Goal: Navigation & Orientation: Find specific page/section

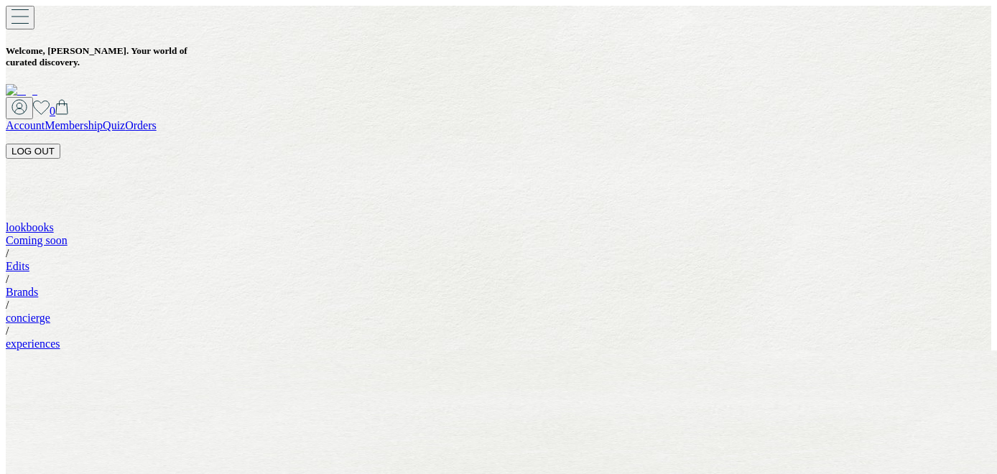
click at [798, 97] on div "0" at bounding box center [498, 108] width 985 height 22
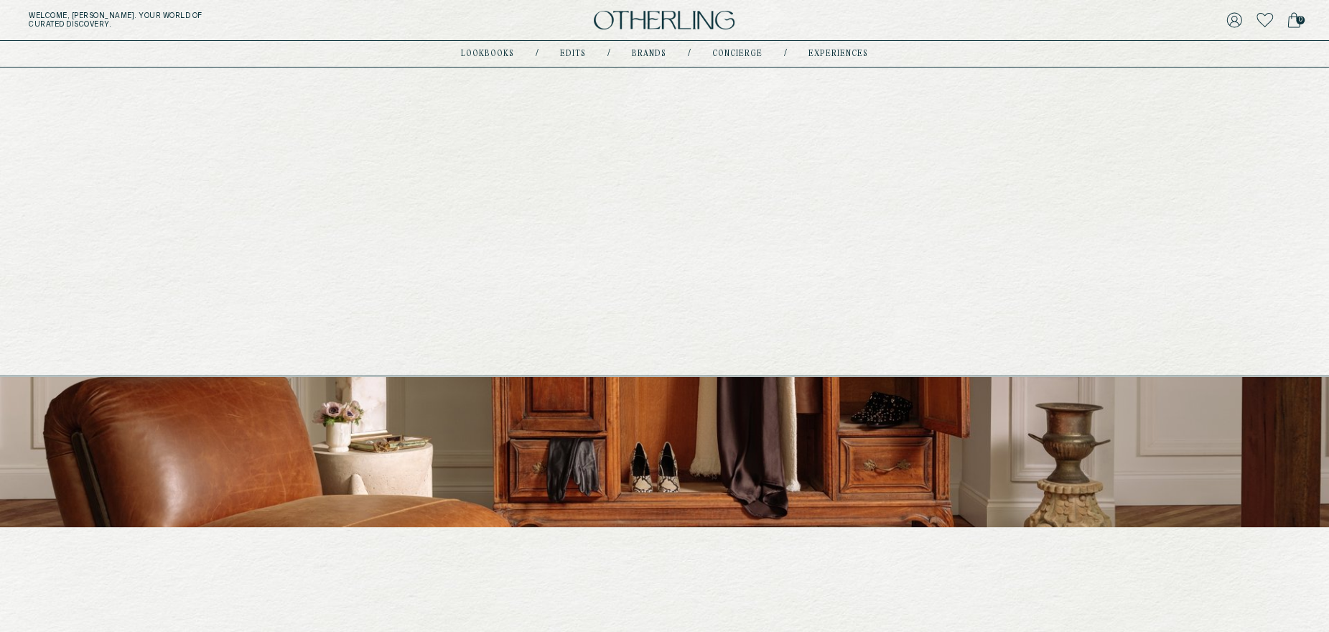
click at [492, 55] on link "lookbooks" at bounding box center [487, 53] width 53 height 7
